Goal: Transaction & Acquisition: Purchase product/service

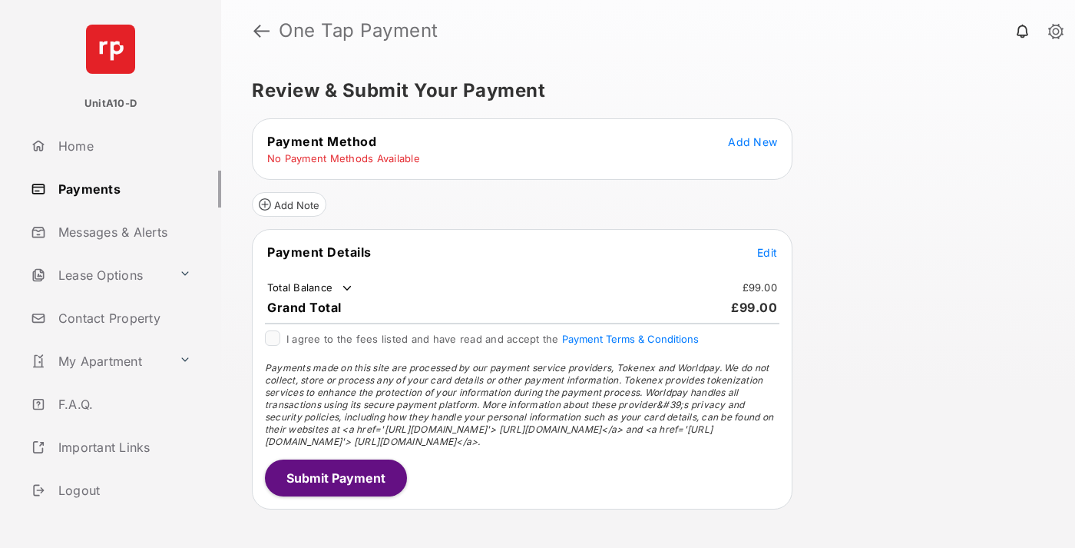
click at [753, 141] on span "Add New" at bounding box center [752, 141] width 49 height 13
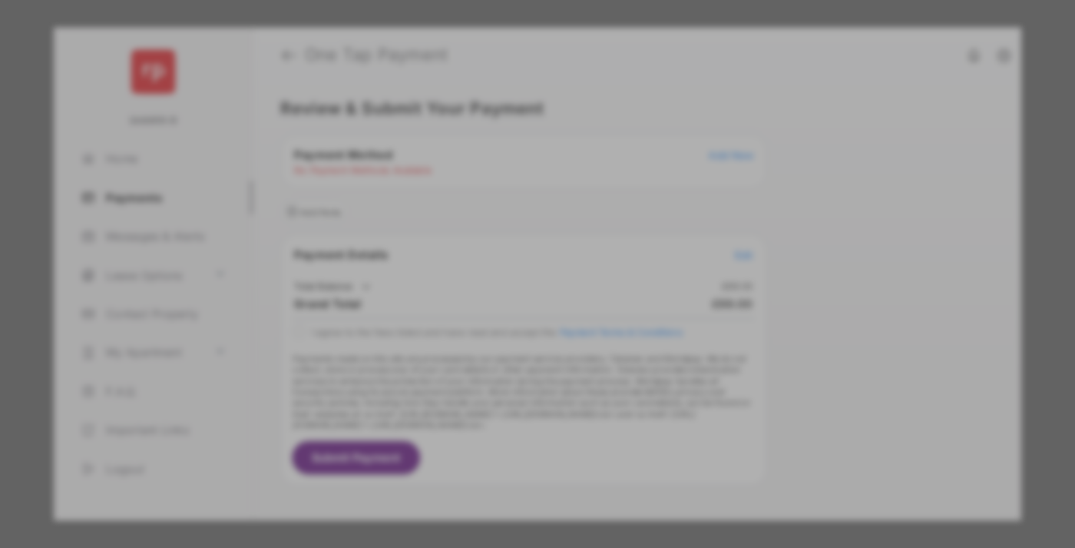
click at [535, 270] on div "BACS Direct Debit" at bounding box center [538, 279] width 344 height 29
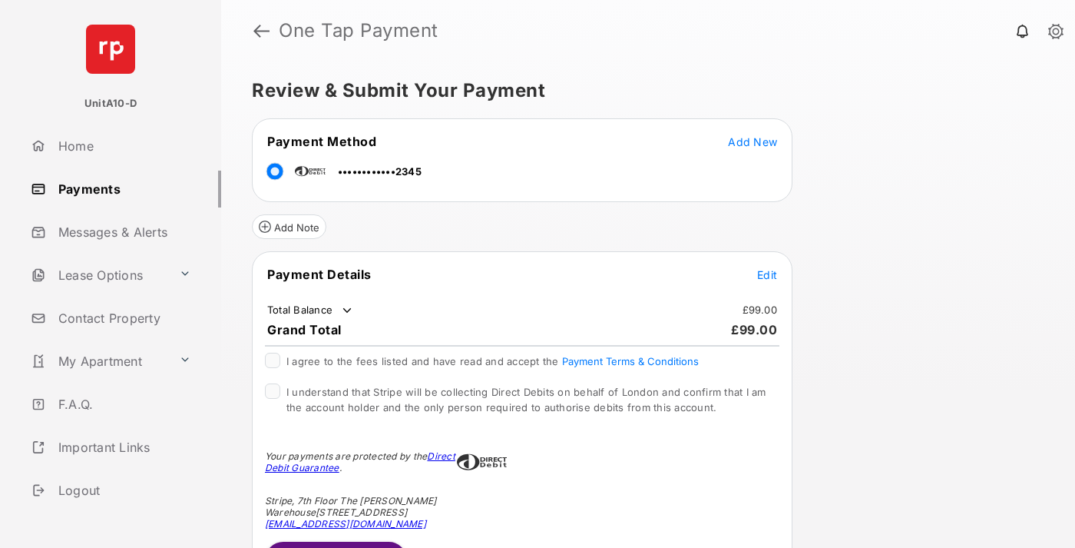
click at [767, 274] on span "Edit" at bounding box center [767, 274] width 20 height 13
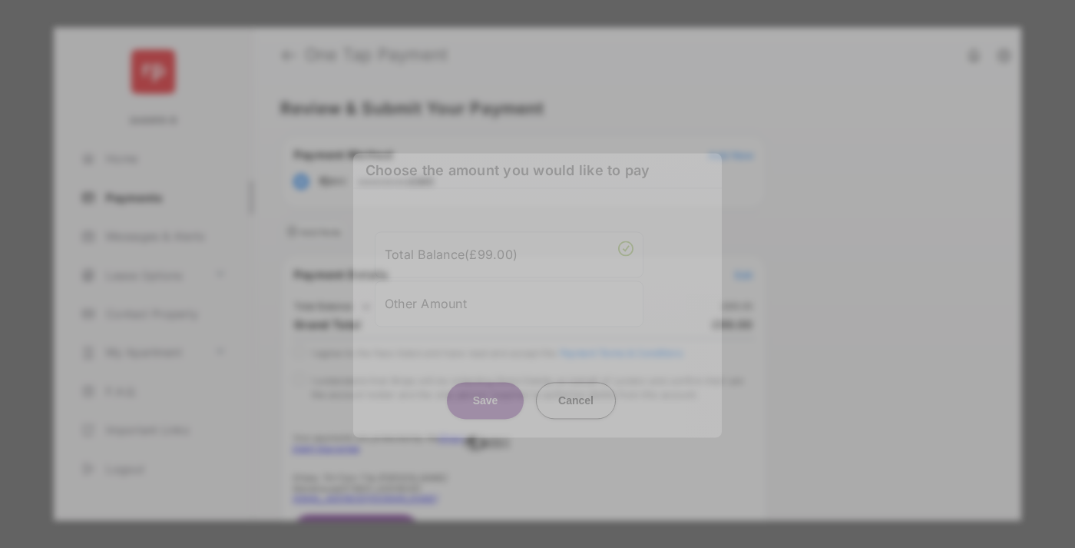
click at [509, 303] on div "Other Amount" at bounding box center [509, 303] width 249 height 26
type input "**"
click at [485, 411] on button "Save" at bounding box center [485, 400] width 77 height 37
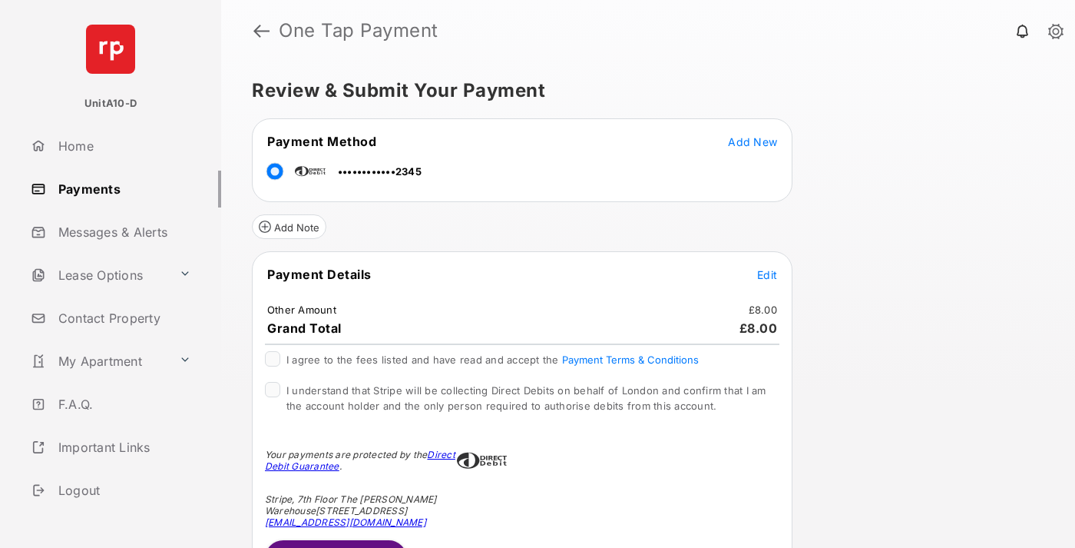
click at [767, 274] on span "Edit" at bounding box center [767, 274] width 20 height 13
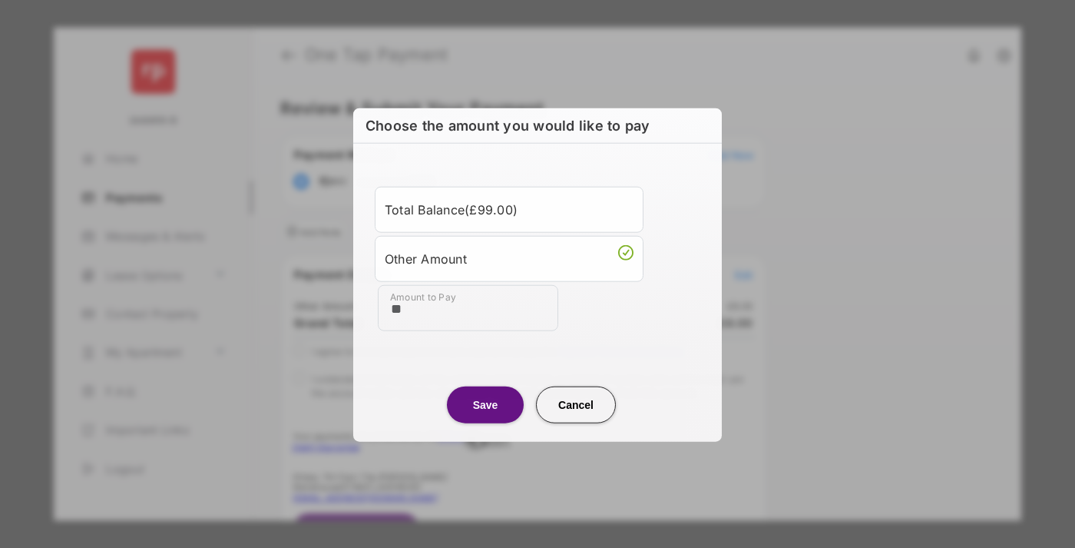
click at [485, 403] on button "Save" at bounding box center [485, 404] width 77 height 37
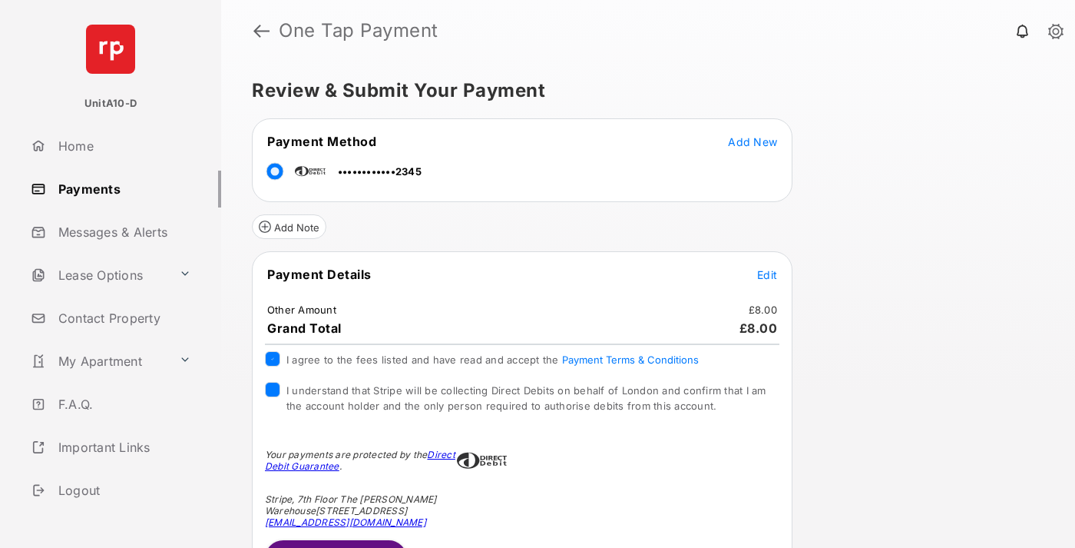
click at [335, 543] on button "Submit Payment" at bounding box center [336, 558] width 142 height 37
